Goal: Information Seeking & Learning: Learn about a topic

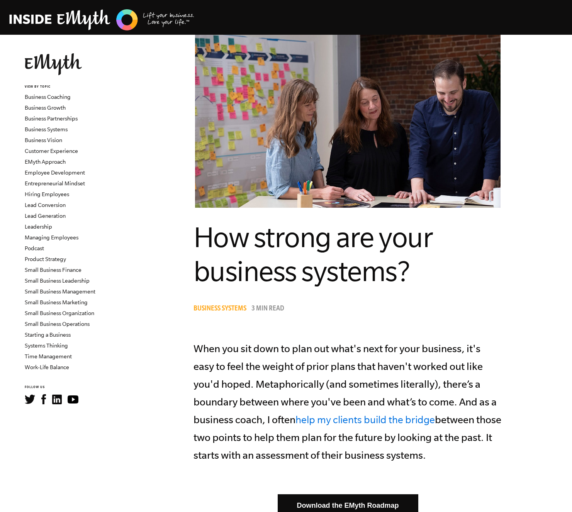
click at [109, 32] on header "Topics: Finding Customers Business Systems Managing Employees Leadership Managi…" at bounding box center [286, 17] width 572 height 35
click at [107, 26] on img at bounding box center [101, 20] width 185 height 24
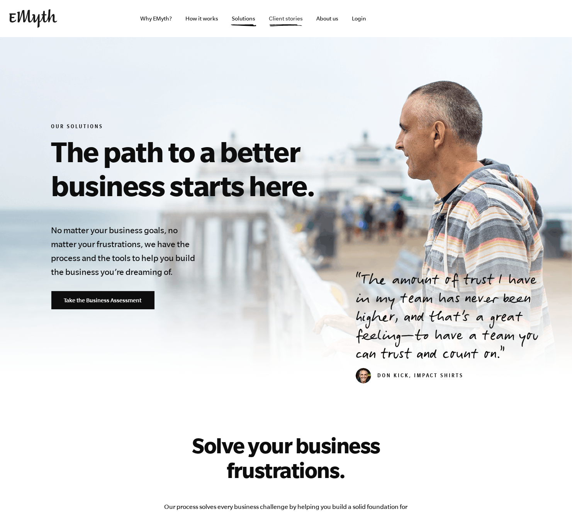
click at [285, 15] on link "Client stories" at bounding box center [286, 18] width 46 height 37
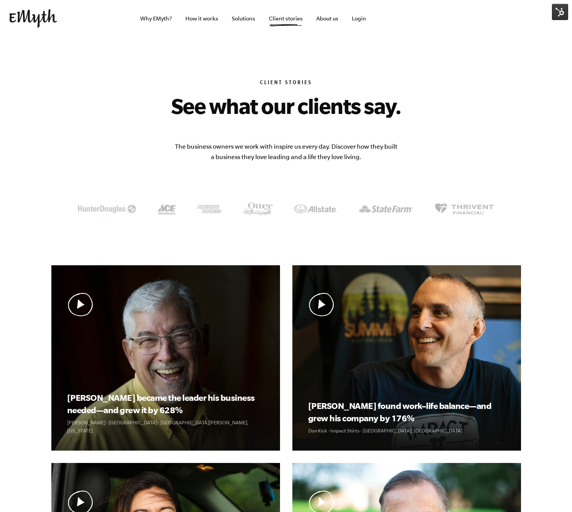
click at [217, 21] on link "How it works" at bounding box center [201, 18] width 45 height 37
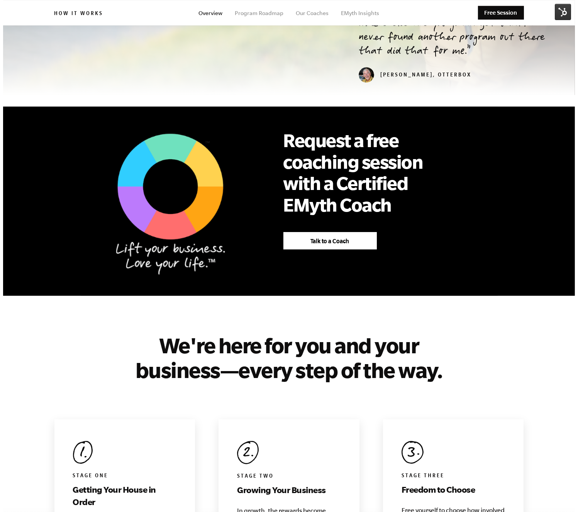
scroll to position [943, 0]
